Goal: Information Seeking & Learning: Learn about a topic

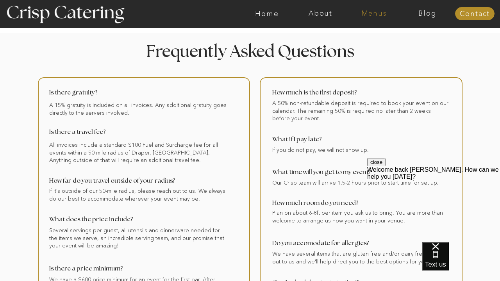
click at [381, 11] on nav "Menus" at bounding box center [375, 14] width 54 height 8
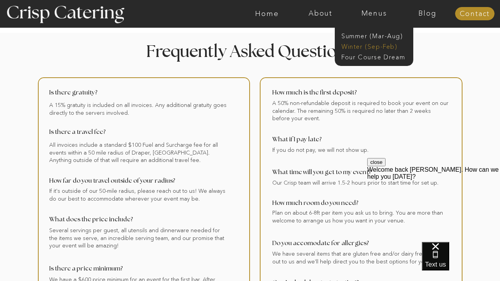
click at [359, 48] on nav "Winter (Sep-Feb)" at bounding box center [374, 45] width 64 height 7
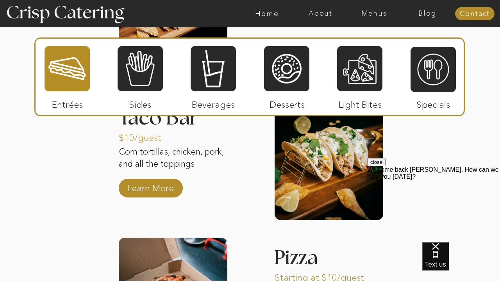
scroll to position [1114, 0]
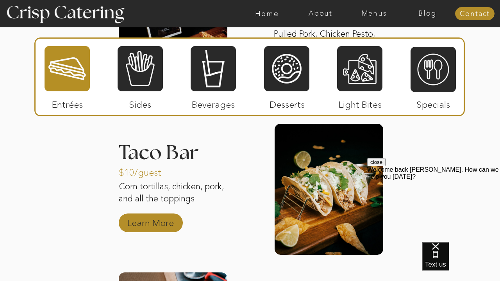
click at [148, 221] on p "Learn More" at bounding box center [151, 221] width 52 height 23
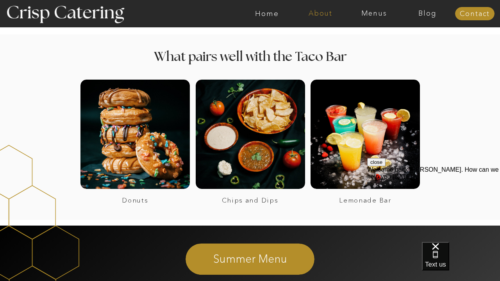
scroll to position [870, 0]
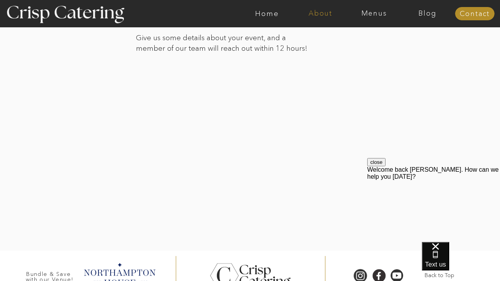
click at [321, 13] on nav "About" at bounding box center [321, 14] width 54 height 8
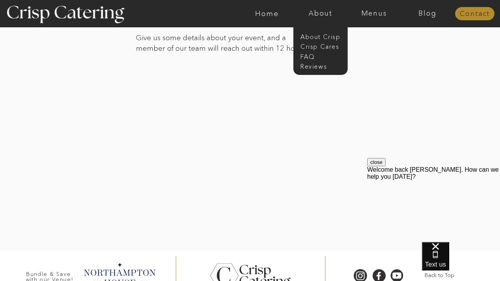
click at [477, 11] on nav "Contact" at bounding box center [474, 14] width 39 height 8
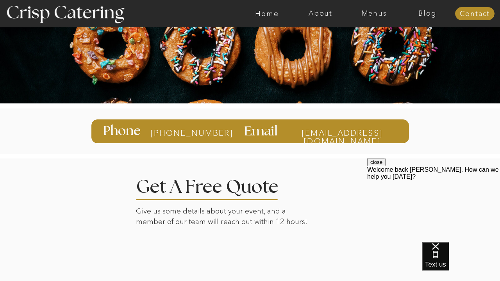
scroll to position [43, 0]
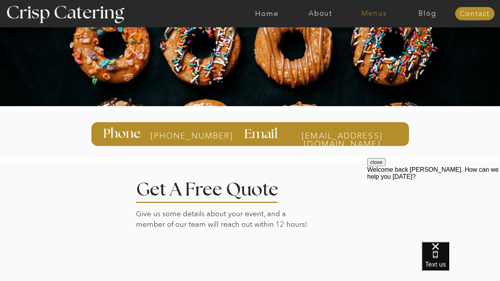
click at [371, 14] on nav "Menus" at bounding box center [375, 14] width 54 height 8
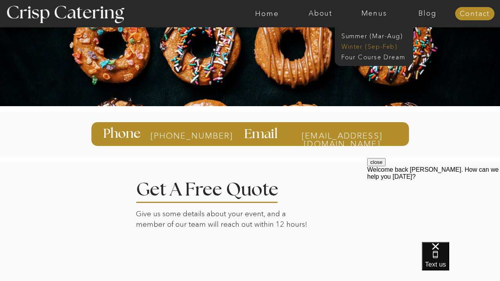
click at [359, 46] on nav "Winter (Sep-Feb)" at bounding box center [374, 45] width 64 height 7
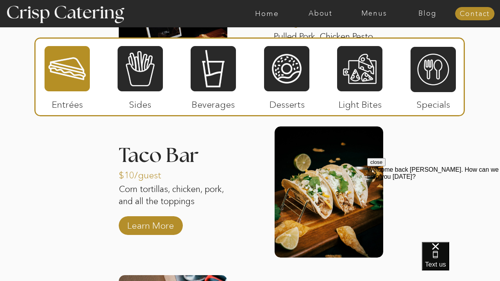
scroll to position [1105, 0]
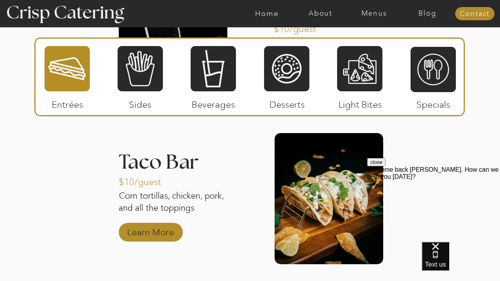
click at [151, 235] on p "Learn More" at bounding box center [151, 230] width 52 height 23
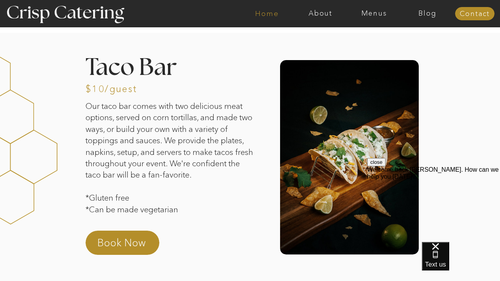
click at [264, 12] on nav "Home" at bounding box center [267, 14] width 54 height 8
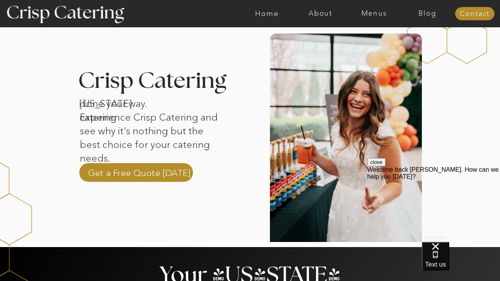
scroll to position [245, 0]
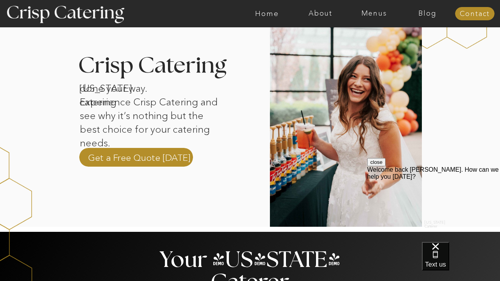
click at [386, 167] on button "close" at bounding box center [376, 162] width 18 height 8
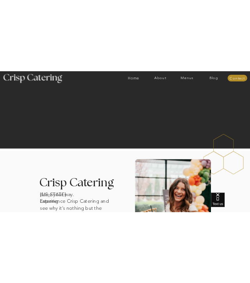
scroll to position [88, 0]
